Goal: Task Accomplishment & Management: Complete application form

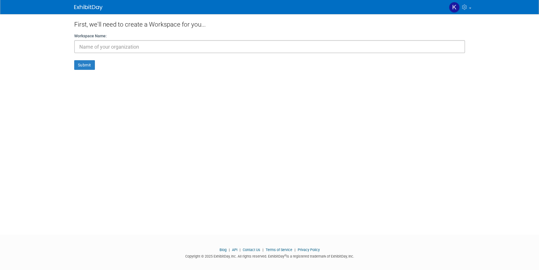
click at [141, 47] on input "text" at bounding box center [269, 46] width 391 height 13
type input "PARKFUEL"
click at [84, 62] on button "Submit" at bounding box center [84, 65] width 21 height 10
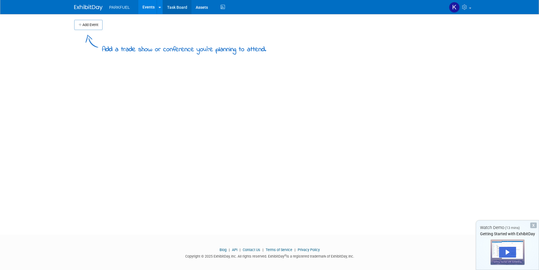
click at [178, 6] on link "Task Board" at bounding box center [177, 7] width 29 height 14
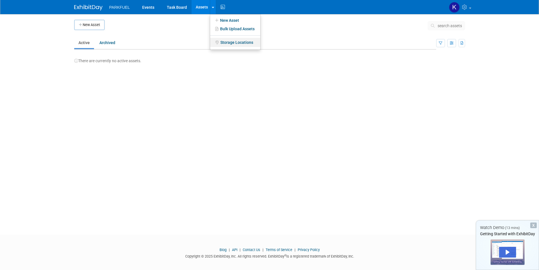
click at [222, 40] on link "Storage Locations" at bounding box center [235, 42] width 50 height 9
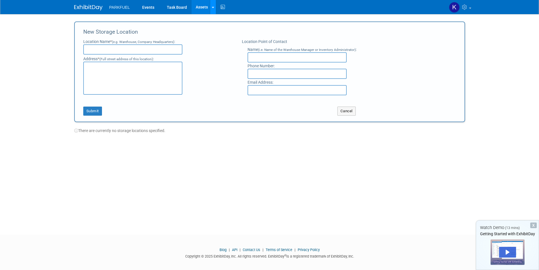
click at [212, 8] on icon at bounding box center [213, 8] width 2 height 4
click at [220, 20] on link "New Asset" at bounding box center [235, 20] width 50 height 8
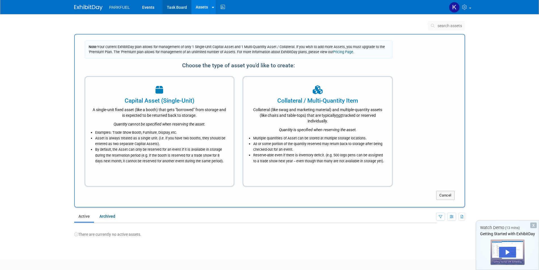
click at [173, 7] on link "Task Board" at bounding box center [177, 7] width 29 height 14
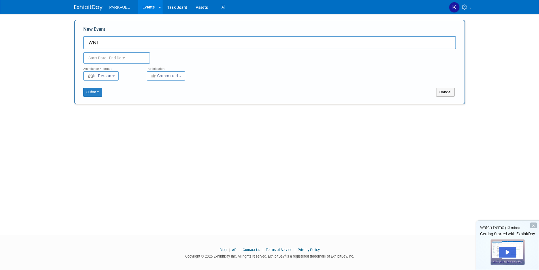
type input "WNI"
click at [109, 58] on input "text" at bounding box center [116, 57] width 67 height 11
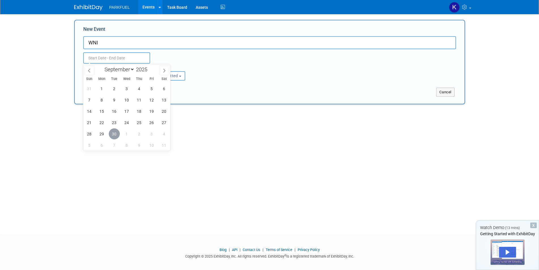
click at [113, 133] on span "30" at bounding box center [114, 134] width 11 height 11
type input "Sep 30, 2025 to Sep 30, 2025"
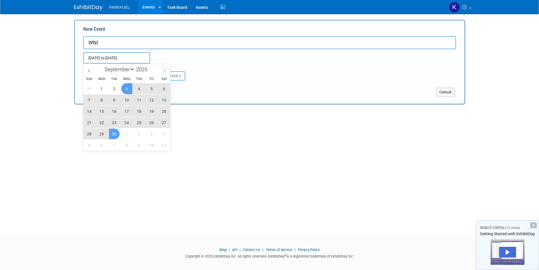
click at [161, 69] on span at bounding box center [164, 71] width 10 height 10
select select "9"
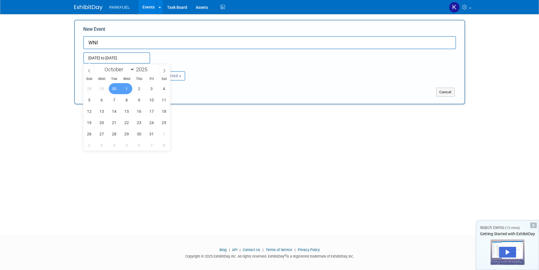
click at [123, 89] on span "1" at bounding box center [126, 88] width 11 height 11
type input "Sep 30, 2025 to Oct 1, 2025"
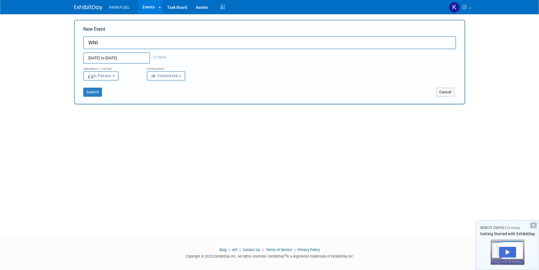
click at [105, 76] on span "In-Person" at bounding box center [99, 76] width 24 height 5
click at [107, 98] on label "Virtual" at bounding box center [102, 98] width 33 height 8
click at [89, 98] on input "Virtual" at bounding box center [87, 98] width 4 height 4
select select "2"
click at [174, 74] on span "Committed" at bounding box center [164, 76] width 27 height 5
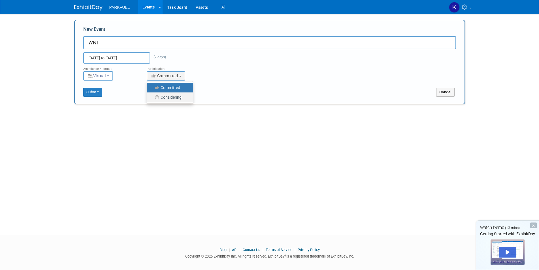
click at [166, 95] on label "Considering" at bounding box center [168, 97] width 37 height 7
click at [152, 96] on input "Considering" at bounding box center [150, 98] width 4 height 4
select select "2"
click at [94, 91] on button "Submit" at bounding box center [92, 92] width 19 height 9
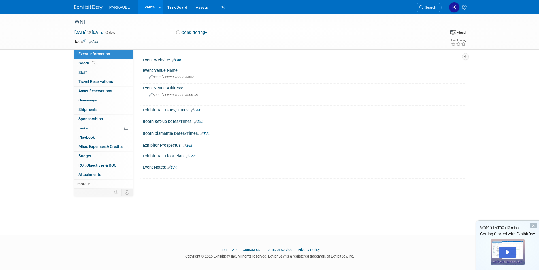
click at [207, 33] on span "button" at bounding box center [206, 32] width 2 height 1
click at [159, 9] on div at bounding box center [160, 7] width 2 height 6
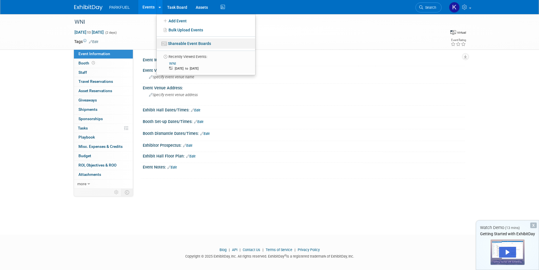
click at [174, 45] on link "Shareable Event Boards" at bounding box center [206, 44] width 99 height 10
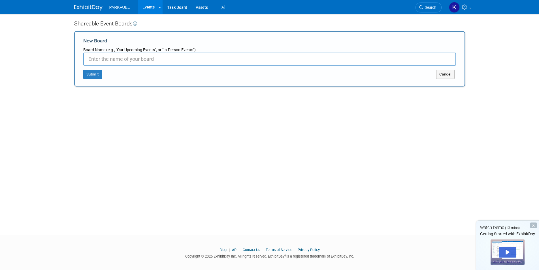
click at [132, 59] on input "New Board" at bounding box center [269, 59] width 373 height 13
type input "des"
click at [86, 77] on button "Submit" at bounding box center [92, 74] width 19 height 9
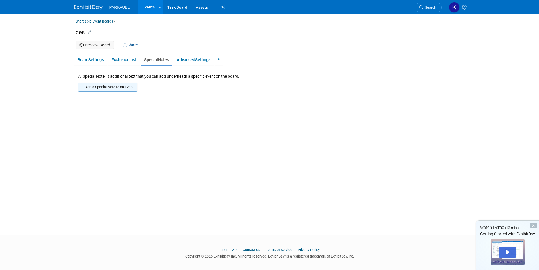
click at [109, 86] on button "Add a Special Note to an Event" at bounding box center [107, 87] width 59 height 9
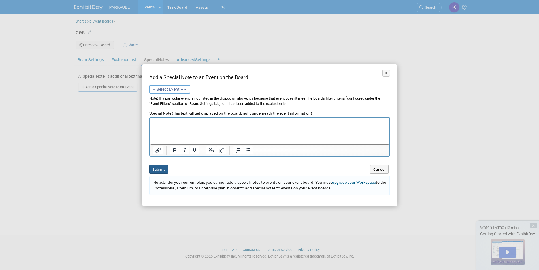
click at [157, 170] on button "Submit" at bounding box center [158, 169] width 19 height 9
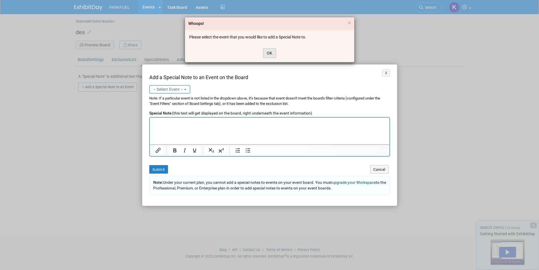
click at [272, 54] on button "OK" at bounding box center [269, 53] width 13 height 10
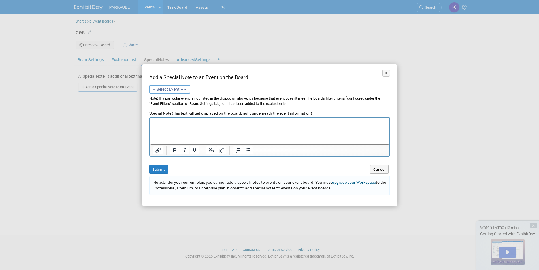
click at [175, 87] on span "-- Select Event --" at bounding box center [168, 89] width 30 height 5
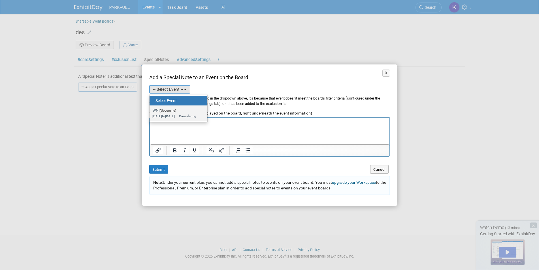
click at [166, 111] on span "(Upcoming)" at bounding box center [168, 111] width 16 height 4
click at [150, 111] on input "WNI (Upcoming) Sep 30, 2025 to Oct 1, 2025 Considering" at bounding box center [149, 111] width 4 height 4
select select "11165992"
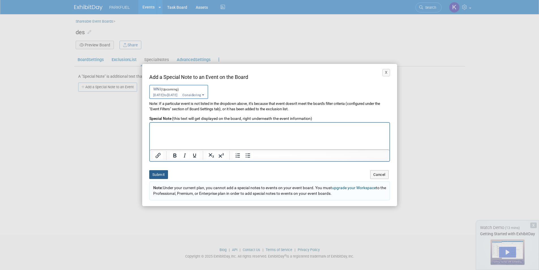
click at [160, 173] on button "Submit" at bounding box center [158, 174] width 19 height 9
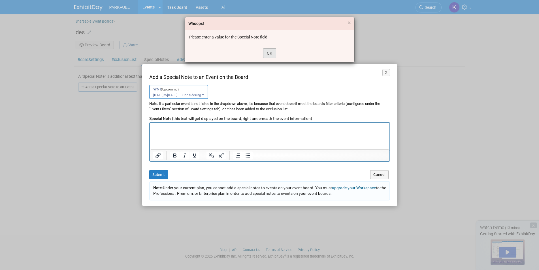
click at [270, 54] on button "OK" at bounding box center [269, 53] width 13 height 10
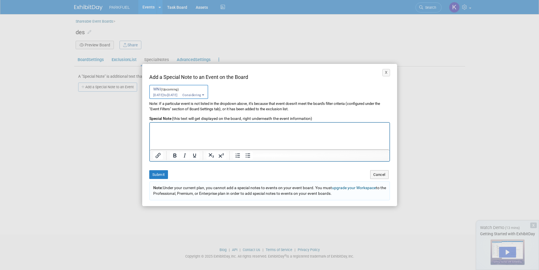
click at [195, 131] on html at bounding box center [269, 127] width 240 height 8
click at [155, 174] on button "Submit" at bounding box center [158, 174] width 19 height 9
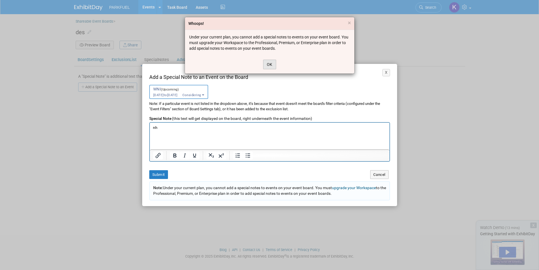
click at [268, 63] on button "OK" at bounding box center [269, 65] width 13 height 10
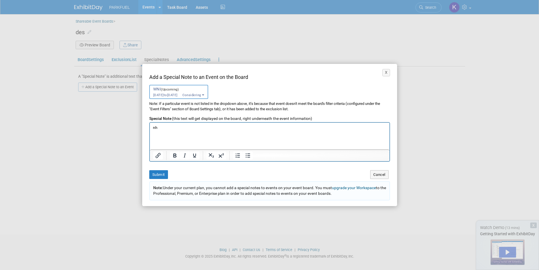
click at [344, 189] on link "upgrade your Workspace" at bounding box center [354, 188] width 44 height 5
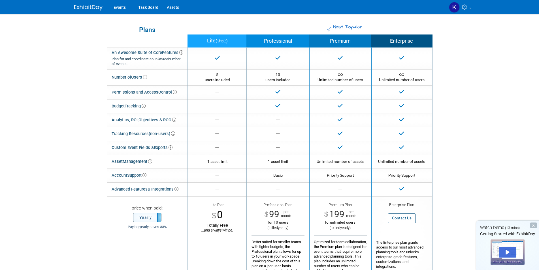
click at [146, 217] on label "Yearly" at bounding box center [147, 217] width 28 height 8
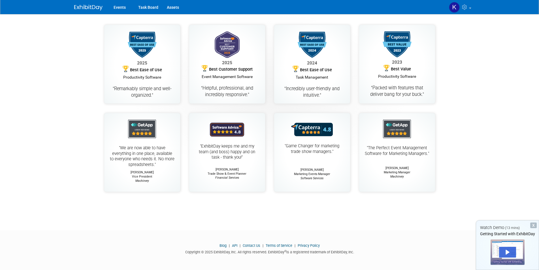
scroll to position [319, 0]
